Goal: Transaction & Acquisition: Purchase product/service

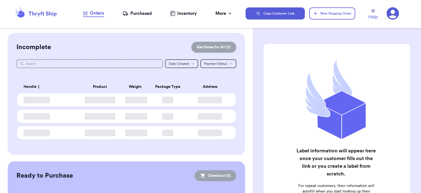
checkbox input "false"
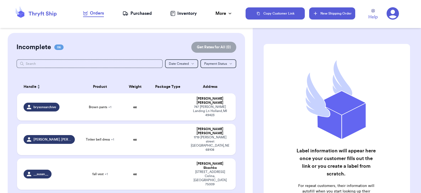
click at [328, 14] on button "New Shipping Order" at bounding box center [332, 13] width 46 height 12
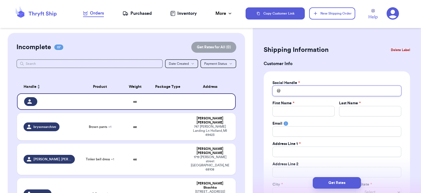
click at [302, 92] on input "Total Amount Paid" at bounding box center [337, 91] width 129 height 10
type input "m"
type input "me"
type input "mel"
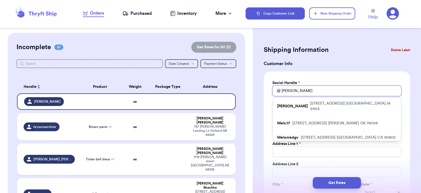
scroll to position [70, 0]
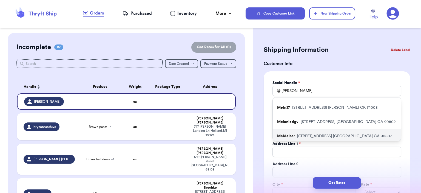
click at [308, 133] on p "4148 Gaviota Ave Long Beach CA 90807" at bounding box center [344, 135] width 95 height 5
type input "Meldaiser"
type input "Melissa"
type input "Ward"
type input "Meldaiser@gmail.com"
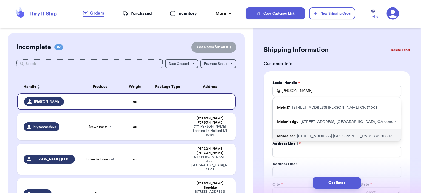
type input "4148 Gaviota Ave"
type input "Long Beach"
select select "CA"
type input "90807"
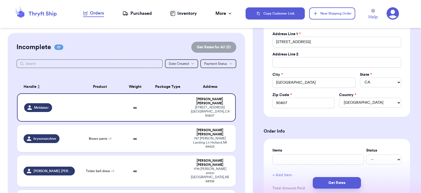
scroll to position [165, 0]
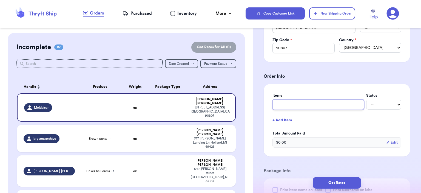
click at [314, 106] on input "text" at bounding box center [319, 104] width 92 height 10
type input "bag"
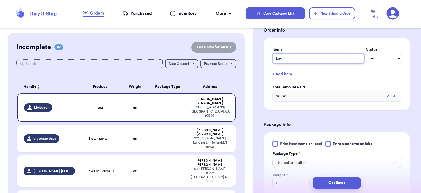
scroll to position [274, 0]
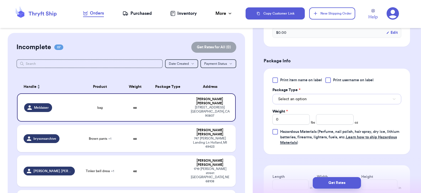
click at [312, 103] on button "Select an option" at bounding box center [337, 99] width 129 height 10
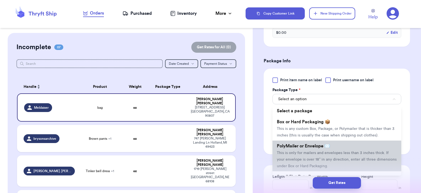
click at [313, 146] on span "PolyMailer or Envelope ✉️" at bounding box center [303, 146] width 53 height 4
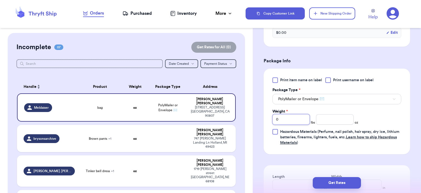
drag, startPoint x: 274, startPoint y: 122, endPoint x: 259, endPoint y: 121, distance: 14.8
click at [259, 121] on div "Shipping Information Delete Label Customer Info Social Handle * @ Meldaiser Fir…" at bounding box center [337, 26] width 168 height 534
type input "1"
click at [330, 120] on input "number" at bounding box center [335, 119] width 38 height 10
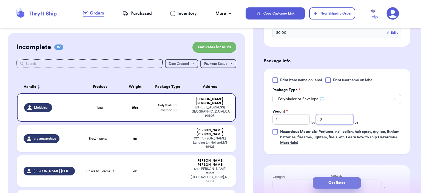
type input "0"
click at [347, 183] on button "Get Rates" at bounding box center [337, 183] width 48 height 12
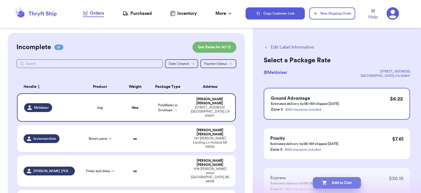
click at [337, 183] on button "Add to Cart" at bounding box center [337, 183] width 48 height 12
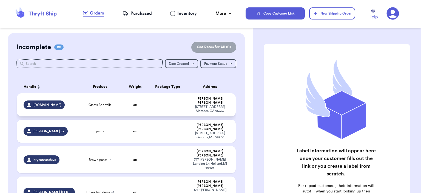
click at [149, 102] on td at bounding box center [167, 104] width 39 height 23
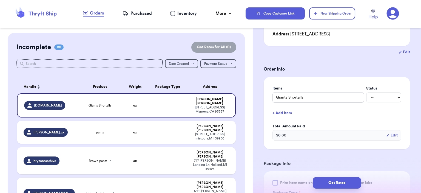
scroll to position [192, 0]
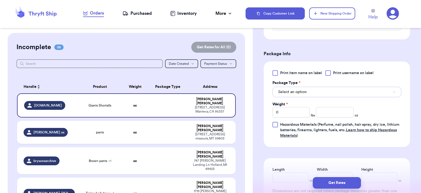
click at [330, 92] on button "Select an option" at bounding box center [337, 92] width 129 height 10
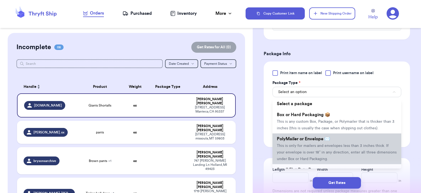
click at [323, 140] on span "PolyMailer or Envelope ✉️" at bounding box center [303, 139] width 53 height 4
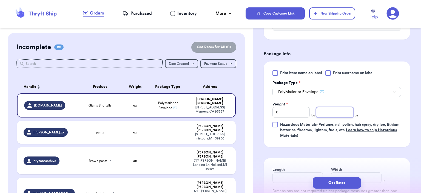
click at [329, 114] on input "number" at bounding box center [335, 112] width 38 height 10
type input "8"
click at [346, 180] on button "Get Rates" at bounding box center [337, 183] width 48 height 12
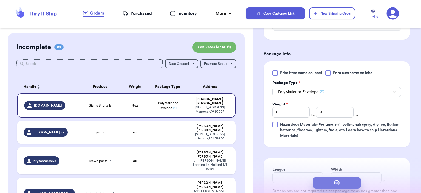
scroll to position [0, 0]
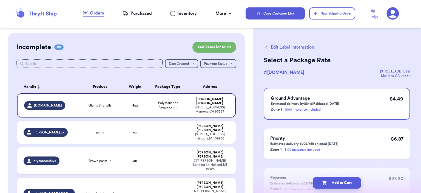
click at [347, 180] on button "Add to Cart" at bounding box center [337, 183] width 48 height 12
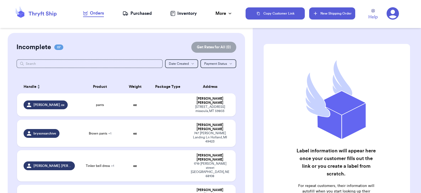
click at [321, 10] on button "New Shipping Order" at bounding box center [332, 13] width 46 height 12
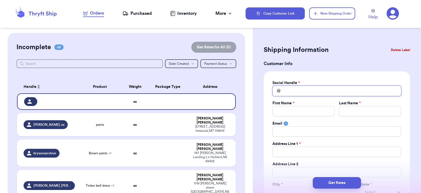
click at [342, 91] on input "Total Amount Paid" at bounding box center [337, 91] width 129 height 10
type input "p"
type input "pa"
type input "pal"
type input "palm"
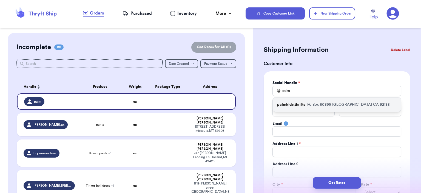
click at [342, 99] on div "palmkids.thrifts [STREET_ADDRESS]" at bounding box center [337, 104] width 128 height 14
type input "palmkids.thrifts"
type input "[PERSON_NAME]"
type input "[PERSON_NAME][EMAIL_ADDRESS][PERSON_NAME][PERSON_NAME][DOMAIN_NAME]"
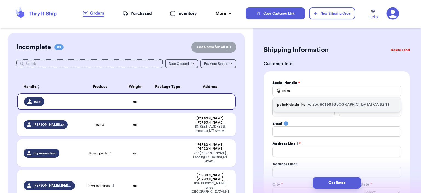
type input "Po Box 80395"
type input "[GEOGRAPHIC_DATA]"
select select "CA"
type input "92138"
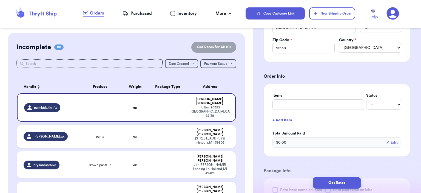
scroll to position [192, 0]
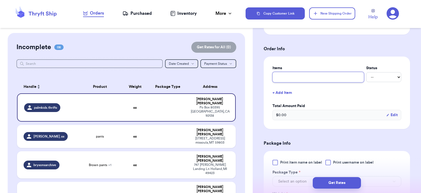
click at [324, 79] on input "text" at bounding box center [319, 77] width 92 height 10
type input "bag"
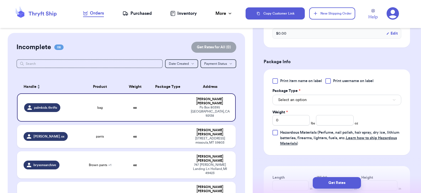
scroll to position [274, 0]
click at [323, 103] on button "Select an option" at bounding box center [337, 99] width 129 height 10
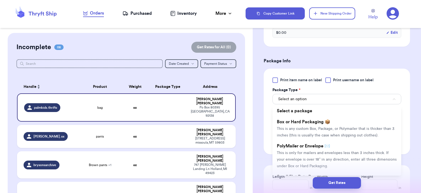
click at [313, 151] on span "This is only for mailers and envelopes less than 3 inches thick. If your envelo…" at bounding box center [337, 159] width 120 height 17
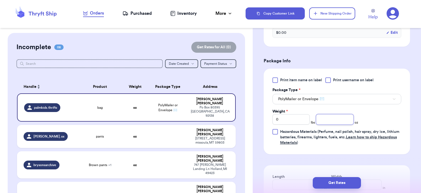
click at [329, 120] on input "number" at bounding box center [335, 119] width 38 height 10
type input "5"
click at [347, 180] on button "Get Rates" at bounding box center [337, 183] width 48 height 12
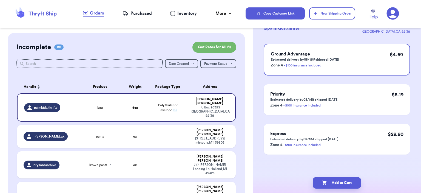
scroll to position [0, 0]
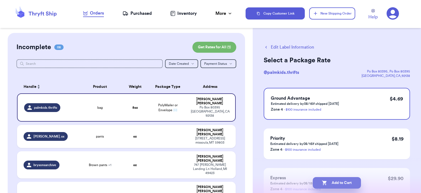
click at [347, 180] on button "Add to Cart" at bounding box center [337, 183] width 48 height 12
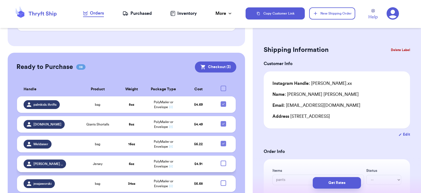
scroll to position [268, 0]
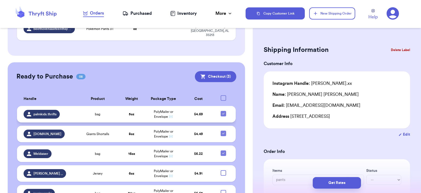
click at [222, 111] on div at bounding box center [223, 113] width 5 height 5
click at [223, 110] on input "checkbox" at bounding box center [223, 110] width 0 height 0
checkbox input "false"
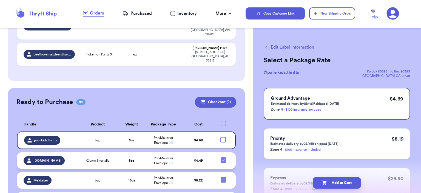
scroll to position [212, 0]
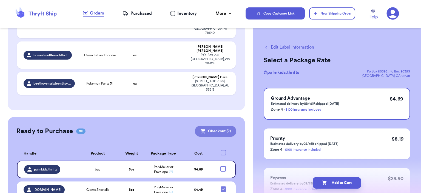
click at [221, 126] on button "Checkout ( 2 )" at bounding box center [215, 131] width 41 height 11
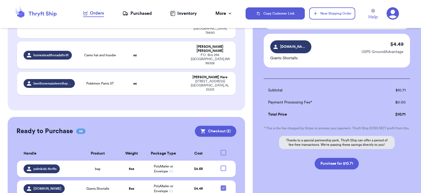
scroll to position [92, 0]
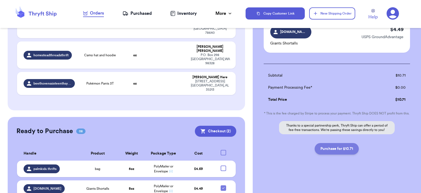
click at [354, 144] on button "Purchase for $10.71" at bounding box center [337, 149] width 44 height 12
checkbox input "false"
